Goal: Task Accomplishment & Management: Manage account settings

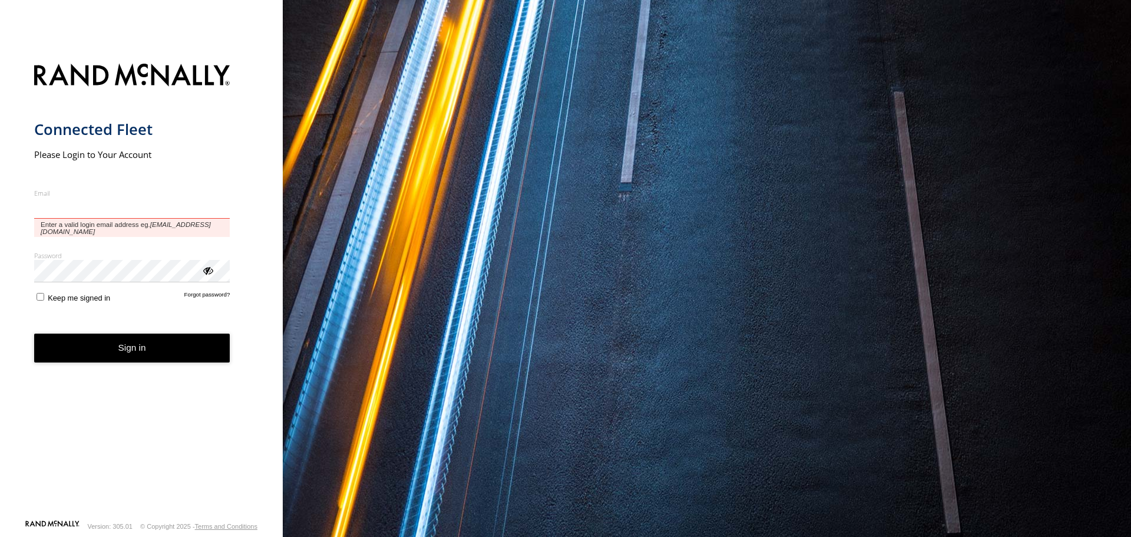
type input "**********"
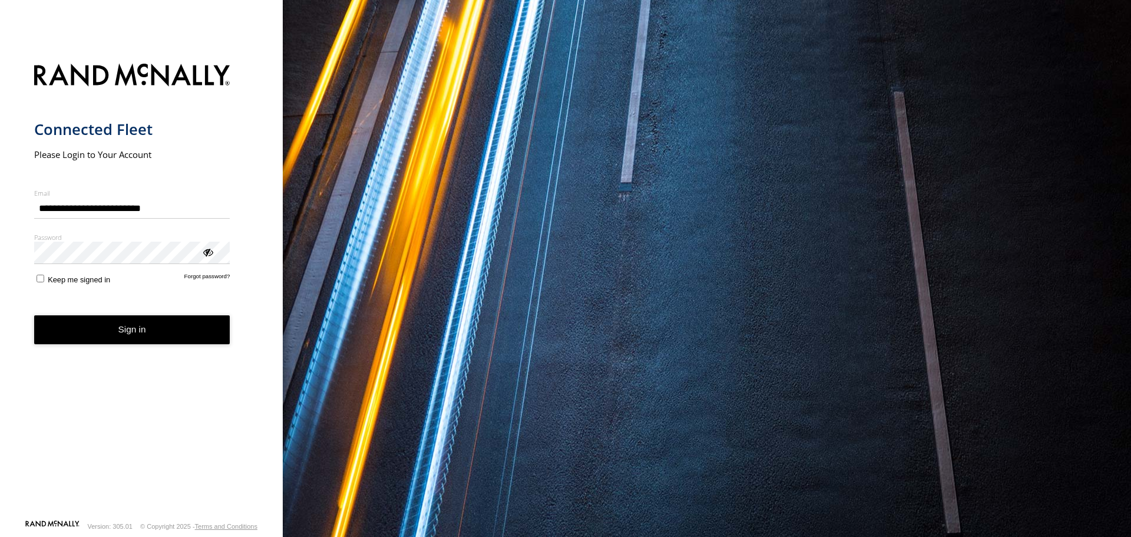
click at [206, 255] on div "ViewPassword" at bounding box center [207, 252] width 12 height 12
drag, startPoint x: 130, startPoint y: 332, endPoint x: 37, endPoint y: 269, distance: 113.2
click at [60, 277] on form "**********" at bounding box center [141, 288] width 215 height 462
click at [113, 329] on button "Sign in" at bounding box center [132, 329] width 196 height 29
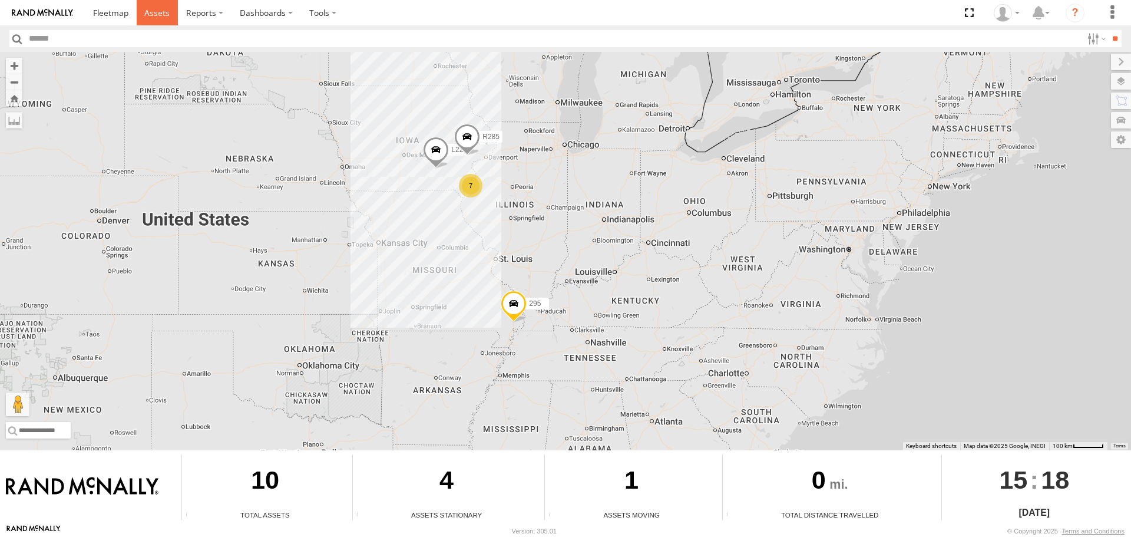
click at [157, 16] on span at bounding box center [156, 12] width 25 height 11
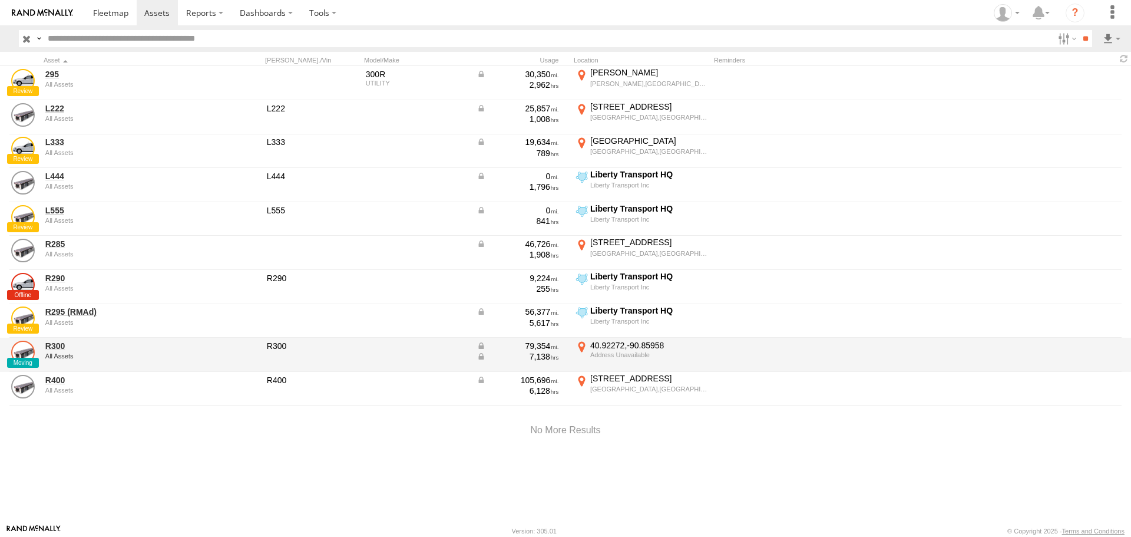
click at [24, 356] on link at bounding box center [23, 352] width 24 height 24
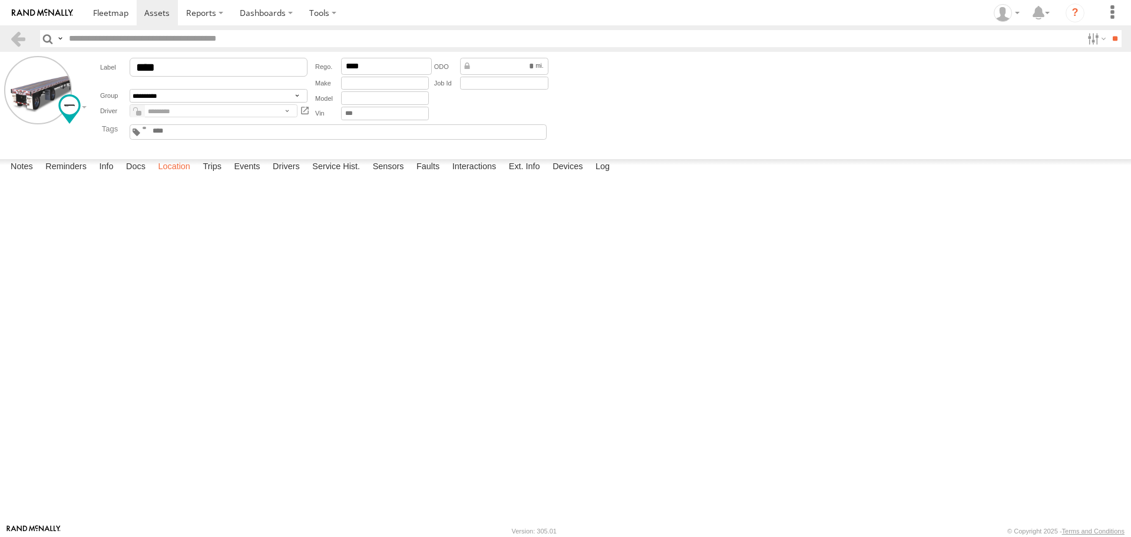
click at [172, 176] on label "Location" at bounding box center [174, 167] width 44 height 16
click at [0, 0] on span at bounding box center [0, 0] width 0 height 0
click at [0, 0] on div "R300 R300 All Assets 40.9326 , -90.89896 West 63 15:17:08 08/12/2025" at bounding box center [0, 0] width 0 height 0
click at [258, 176] on label "Events" at bounding box center [247, 167] width 38 height 16
